Goal: Find specific page/section: Find specific page/section

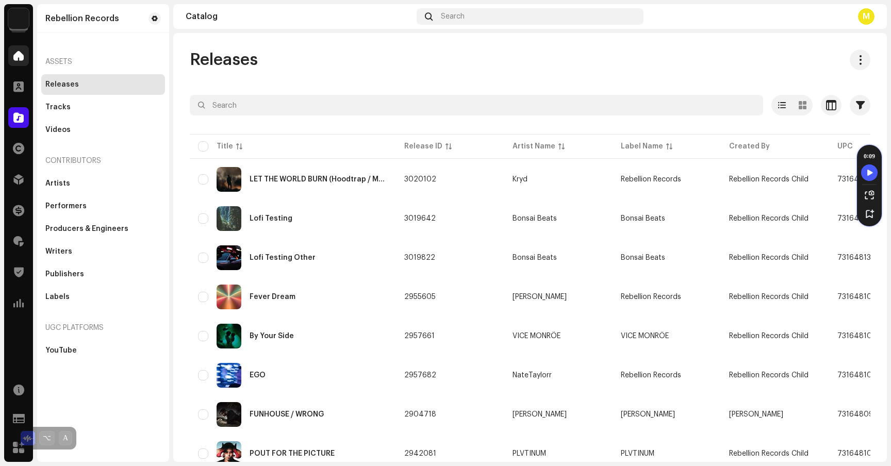
click at [24, 62] on div at bounding box center [18, 55] width 21 height 21
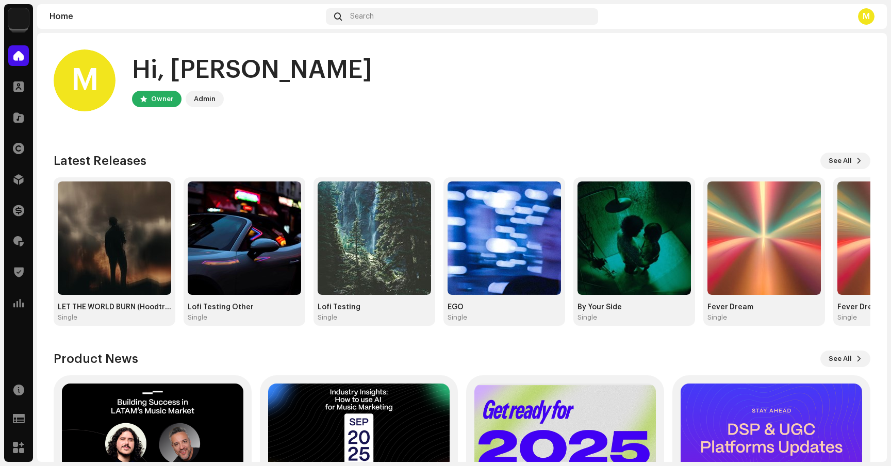
click at [2, 194] on div "Rebellion Records Home Clients Catalog Rights Distribution Finance Royalties Tr…" at bounding box center [445, 233] width 891 height 466
click at [8, 200] on div "Finance" at bounding box center [18, 210] width 29 height 29
click at [15, 206] on span at bounding box center [18, 210] width 11 height 8
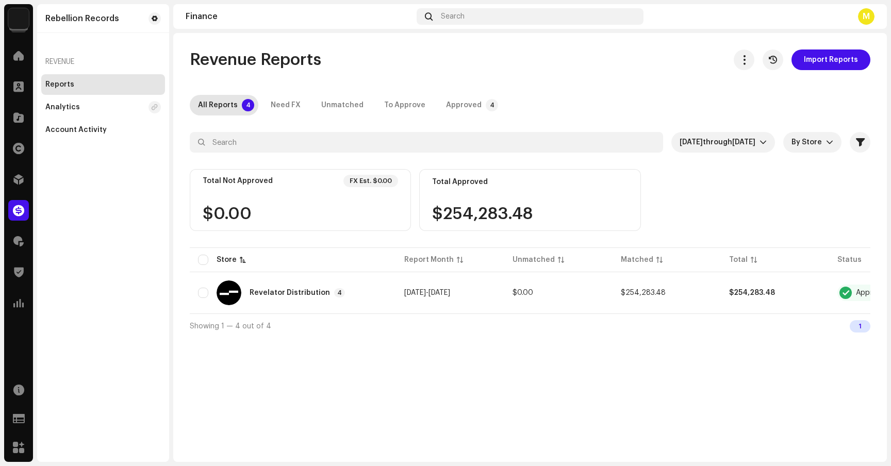
click at [7, 69] on div "Home" at bounding box center [18, 55] width 29 height 29
